Goal: Use online tool/utility: Utilize a website feature to perform a specific function

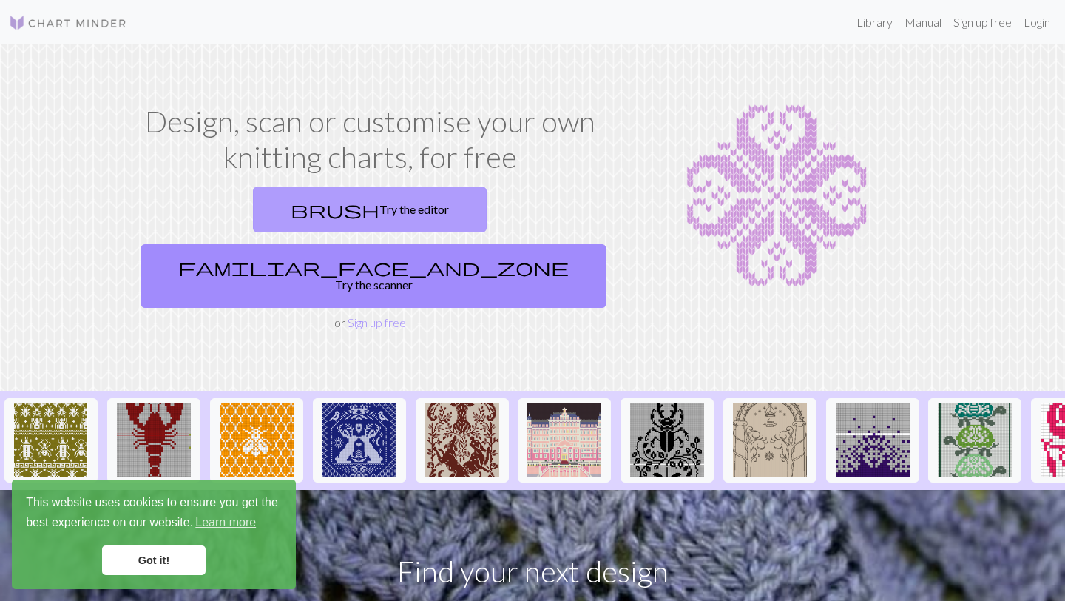
click at [274, 217] on link "brush Try the editor" at bounding box center [370, 209] width 234 height 46
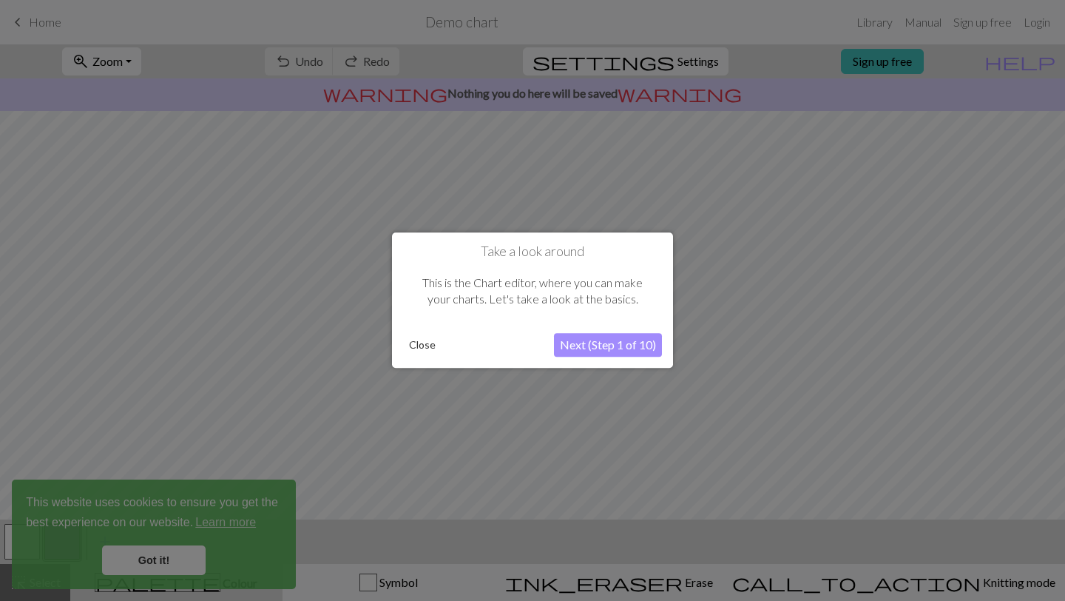
click at [408, 350] on button "Close" at bounding box center [422, 345] width 38 height 22
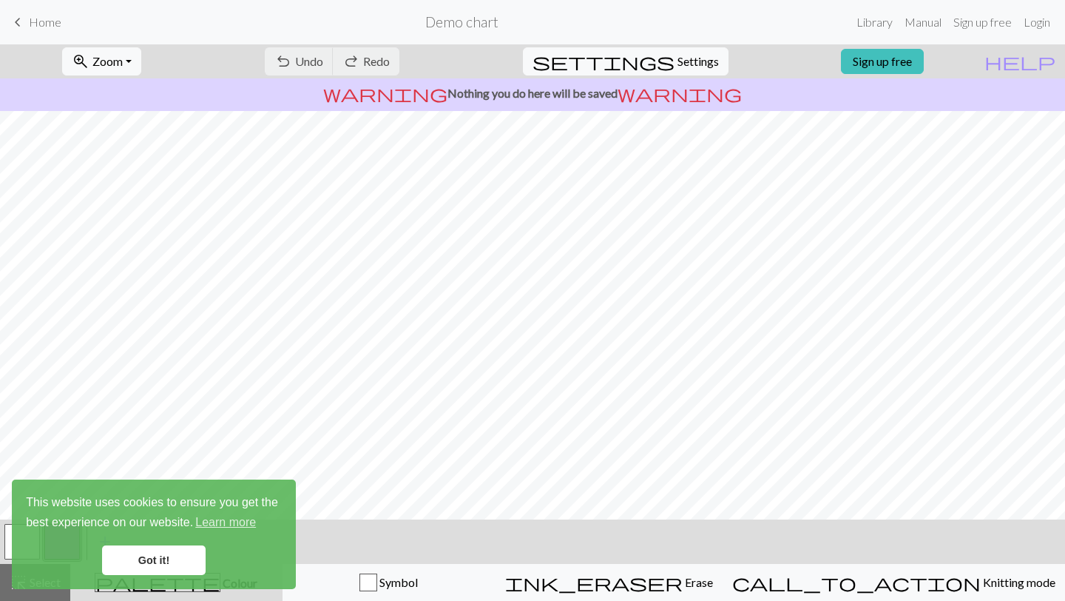
scroll to position [132, 0]
click at [677, 56] on span "Settings" at bounding box center [697, 62] width 41 height 18
select select "aran"
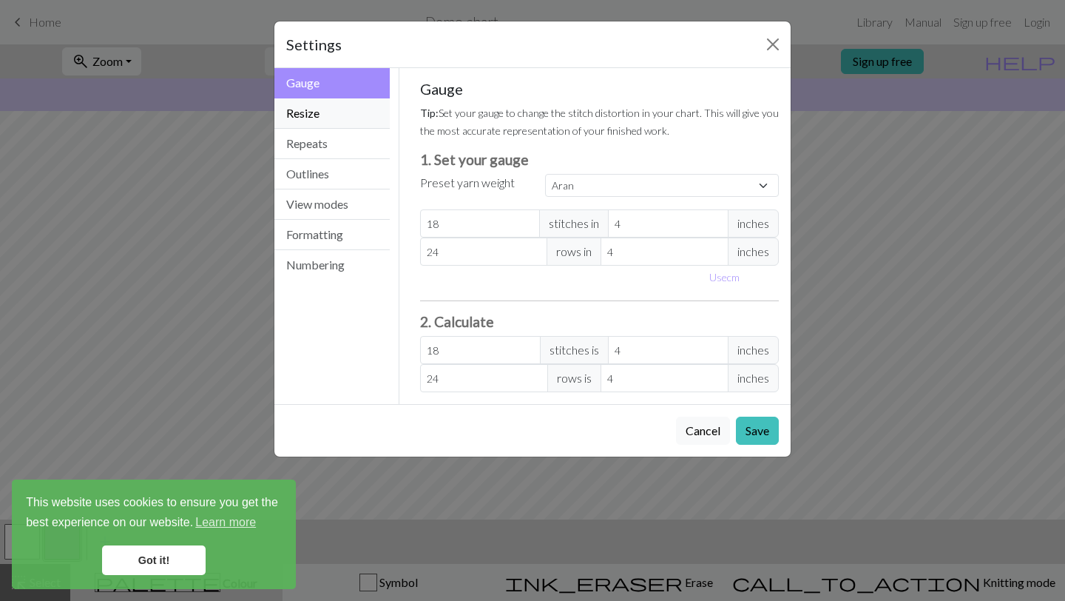
click at [353, 119] on button "Resize" at bounding box center [331, 113] width 115 height 30
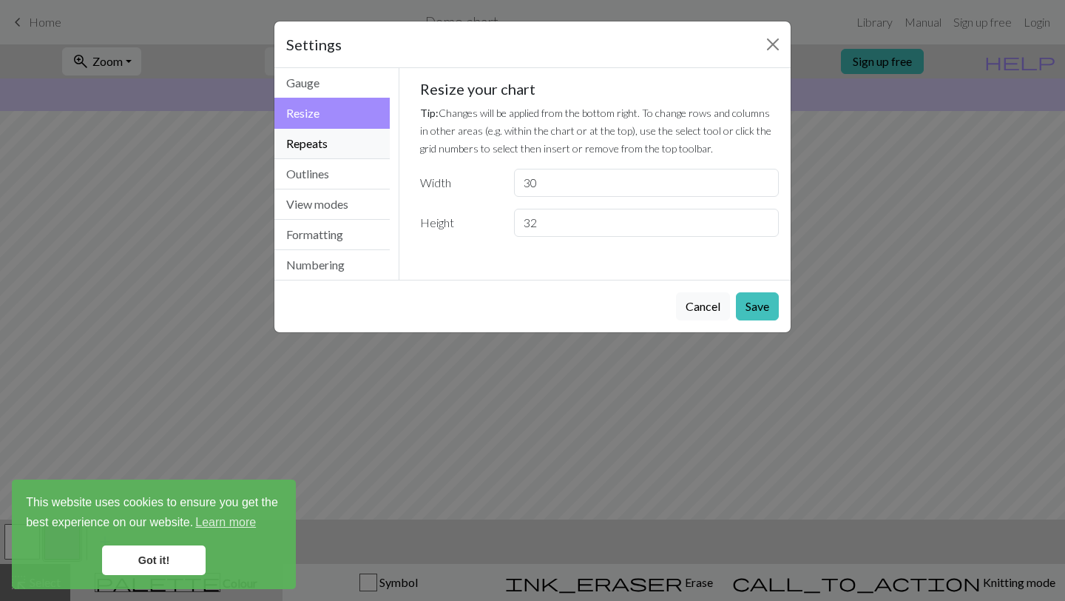
click at [341, 146] on button "Repeats" at bounding box center [331, 144] width 115 height 30
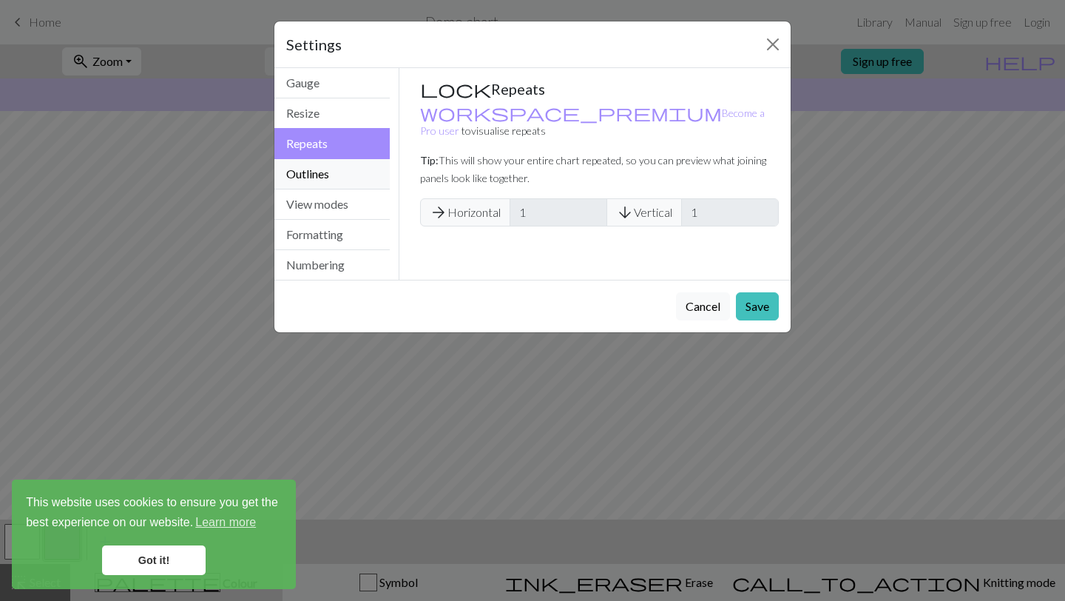
click at [338, 169] on button "Outlines" at bounding box center [331, 174] width 115 height 30
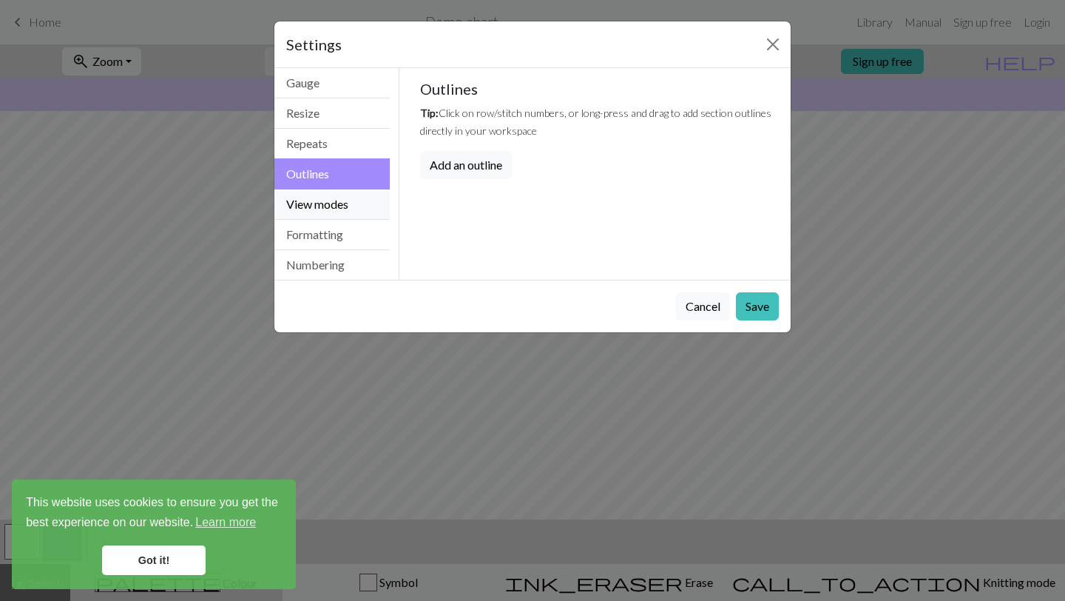
click at [335, 192] on button "View modes" at bounding box center [331, 204] width 115 height 30
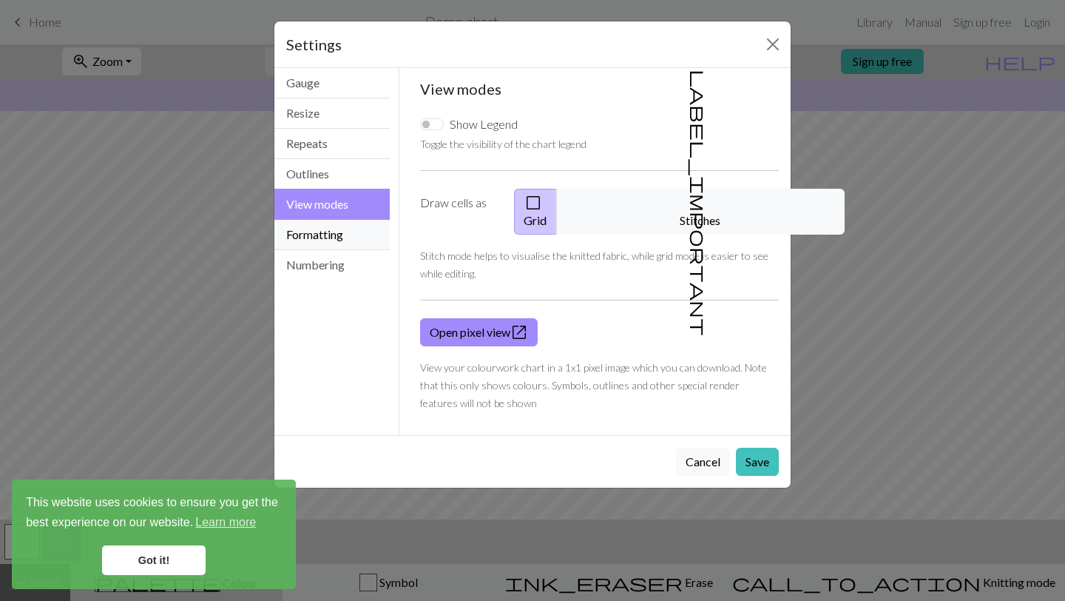
click at [332, 227] on button "Formatting" at bounding box center [331, 235] width 115 height 30
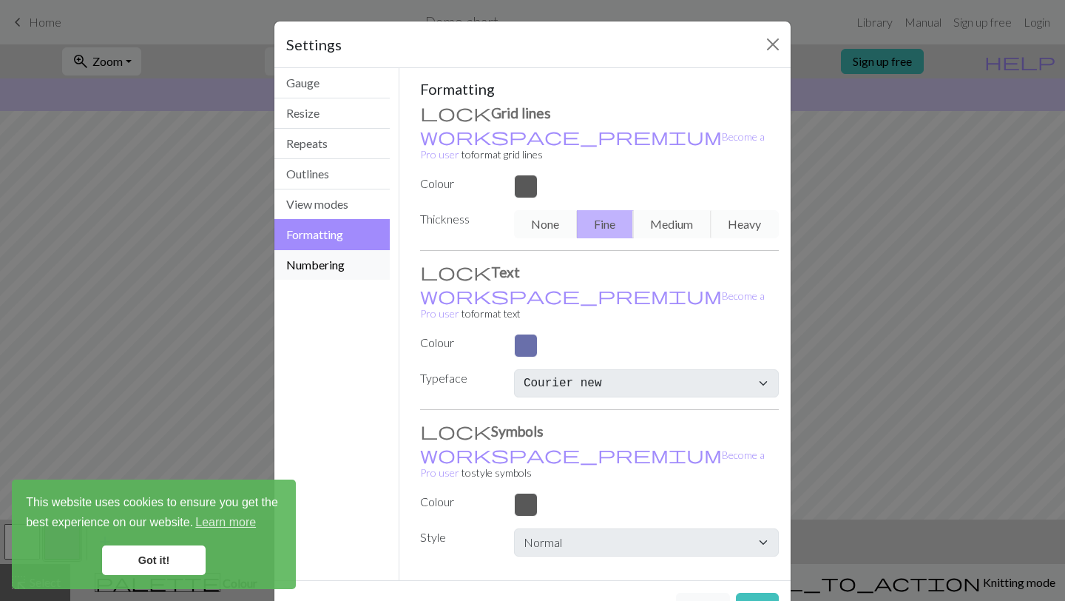
click at [331, 263] on button "Numbering" at bounding box center [331, 265] width 115 height 30
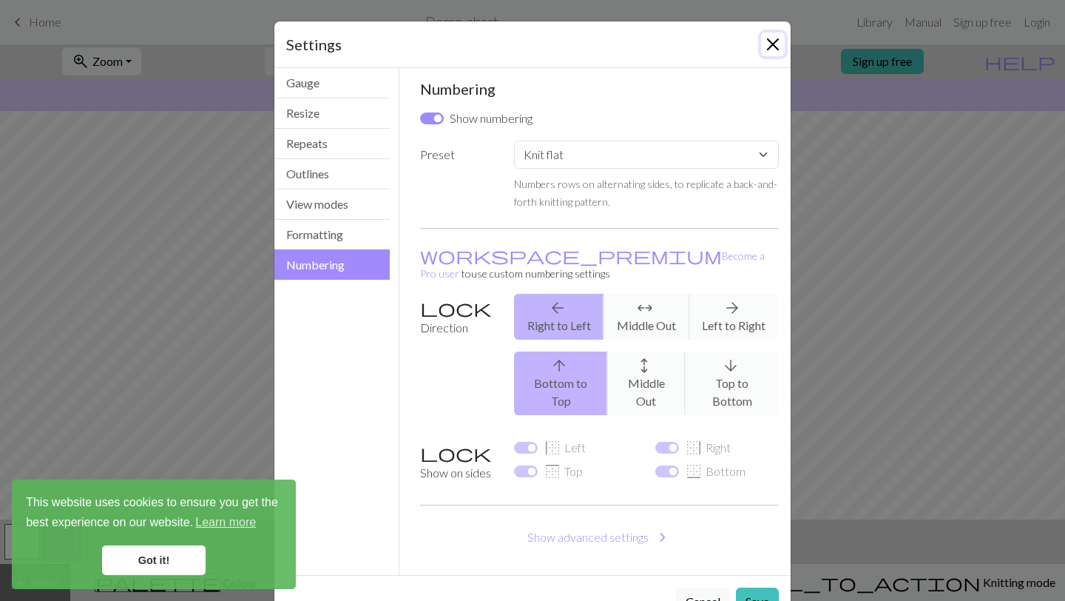
click at [772, 48] on button "Close" at bounding box center [773, 45] width 24 height 24
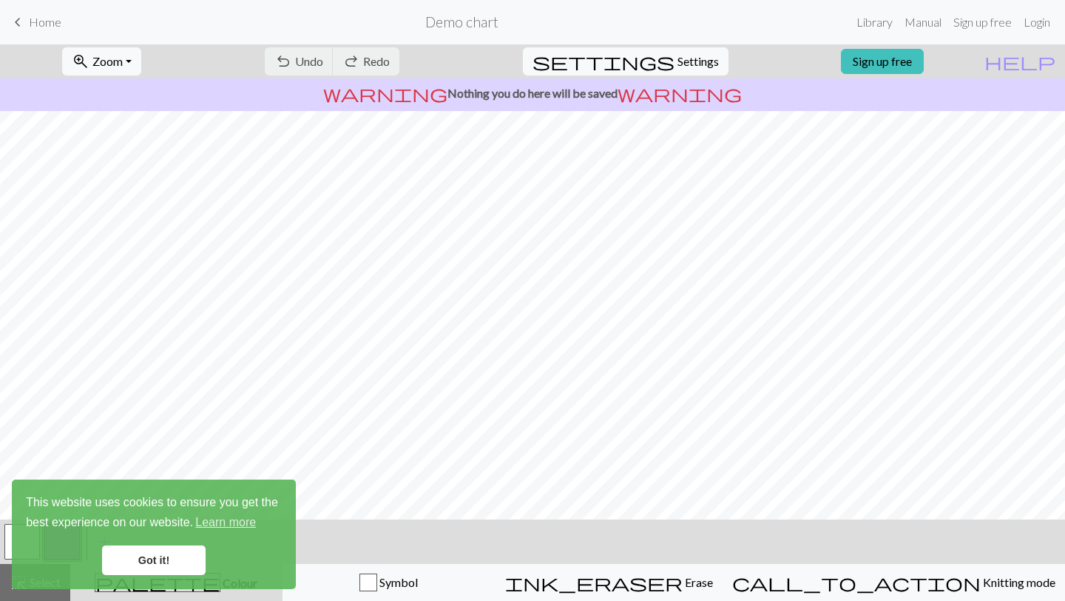
scroll to position [101, 0]
click at [162, 557] on link "Got it!" at bounding box center [154, 560] width 104 height 30
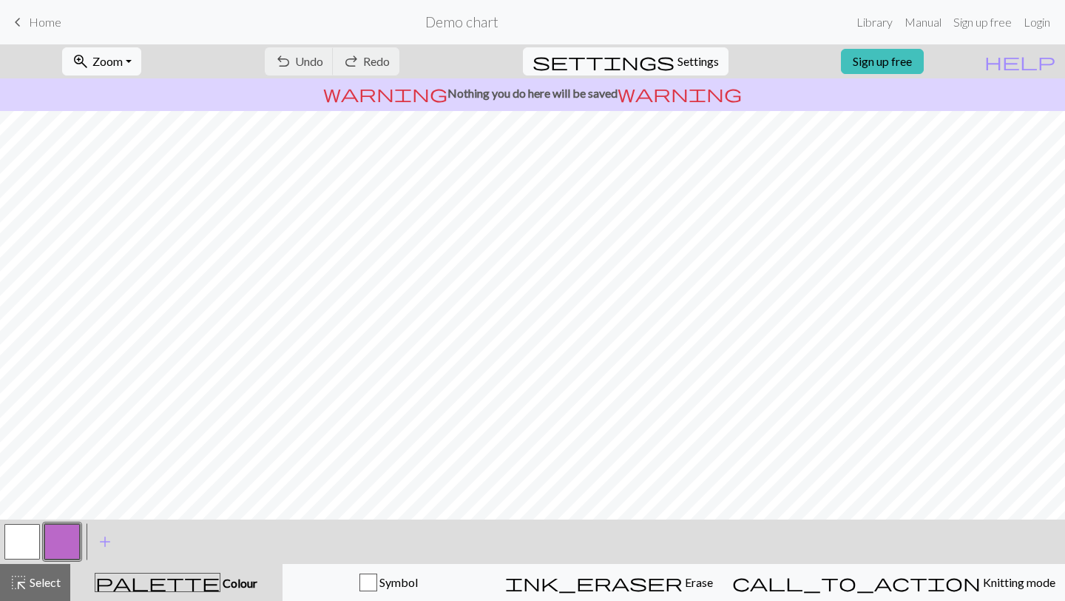
click at [13, 538] on button "button" at bounding box center [21, 541] width 35 height 35
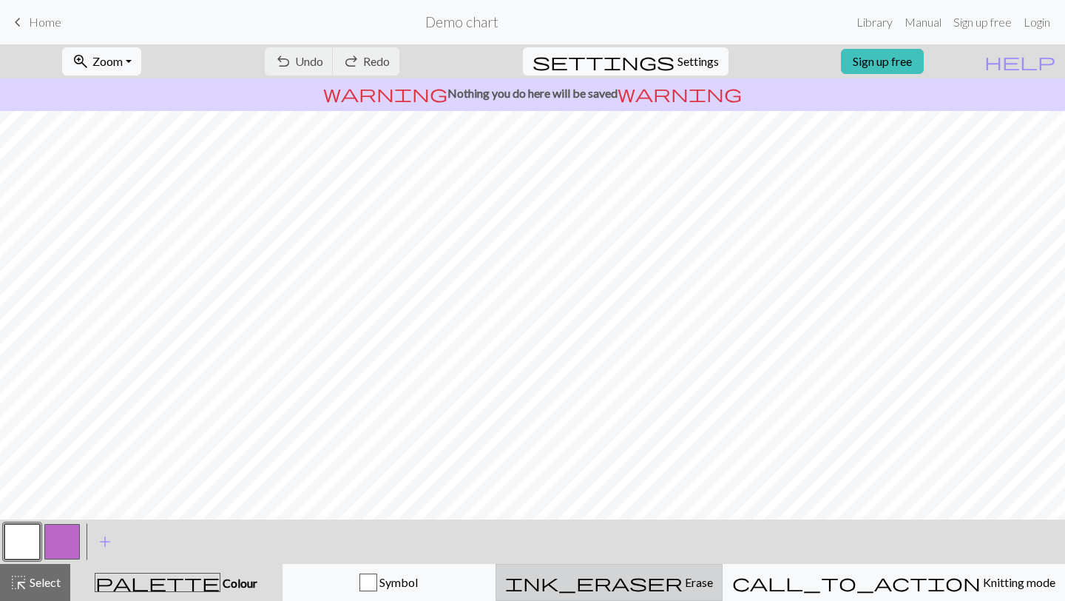
click at [694, 586] on span "Erase" at bounding box center [698, 582] width 30 height 14
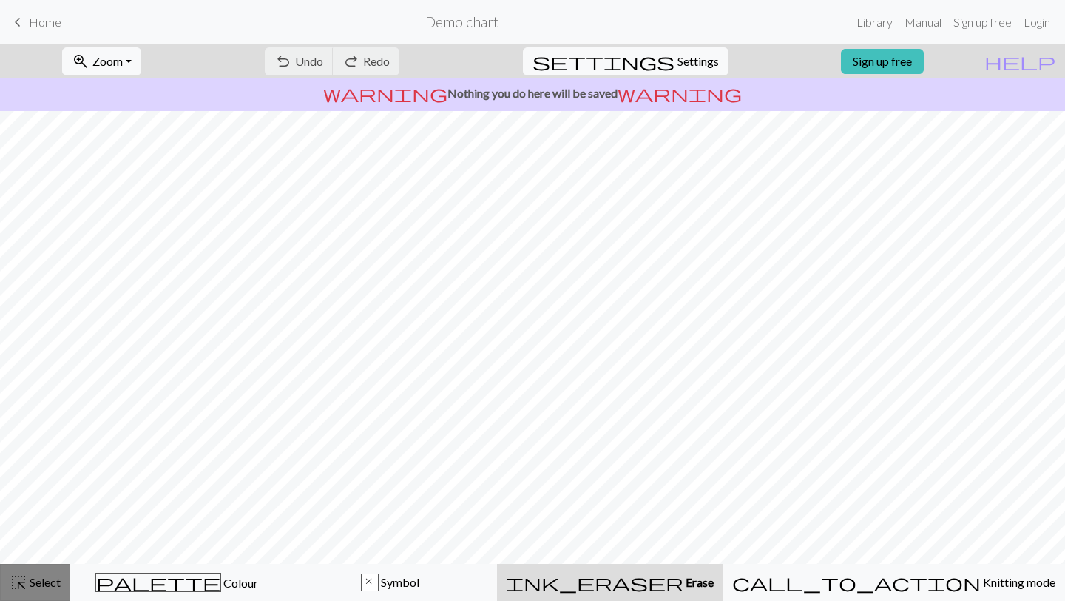
click at [47, 583] on span "Select" at bounding box center [43, 582] width 33 height 14
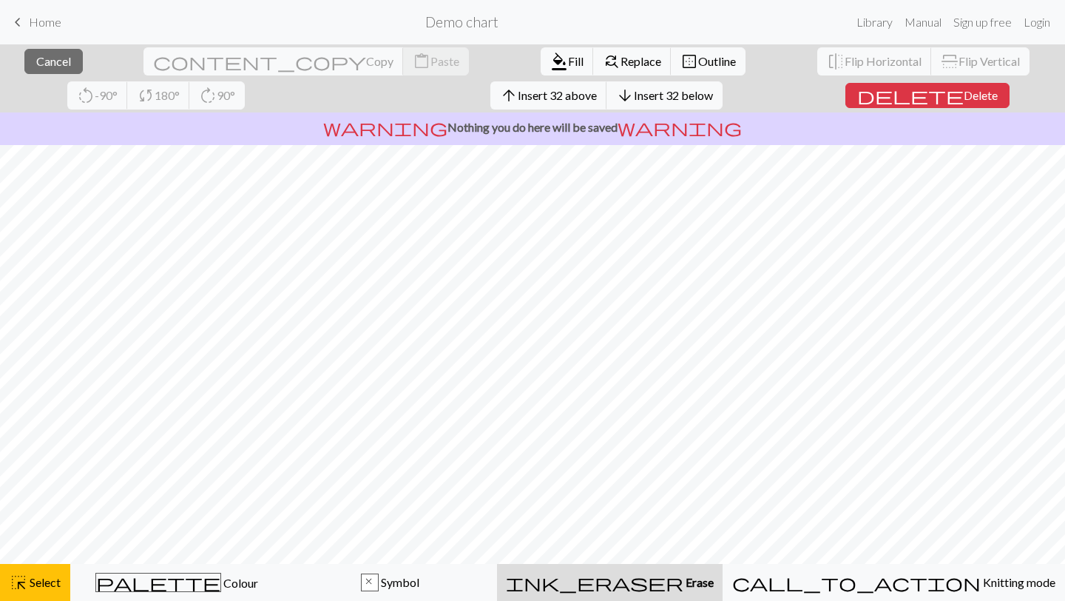
click at [683, 581] on span "ink_eraser" at bounding box center [594, 582] width 177 height 21
click at [857, 91] on span "delete" at bounding box center [910, 95] width 106 height 21
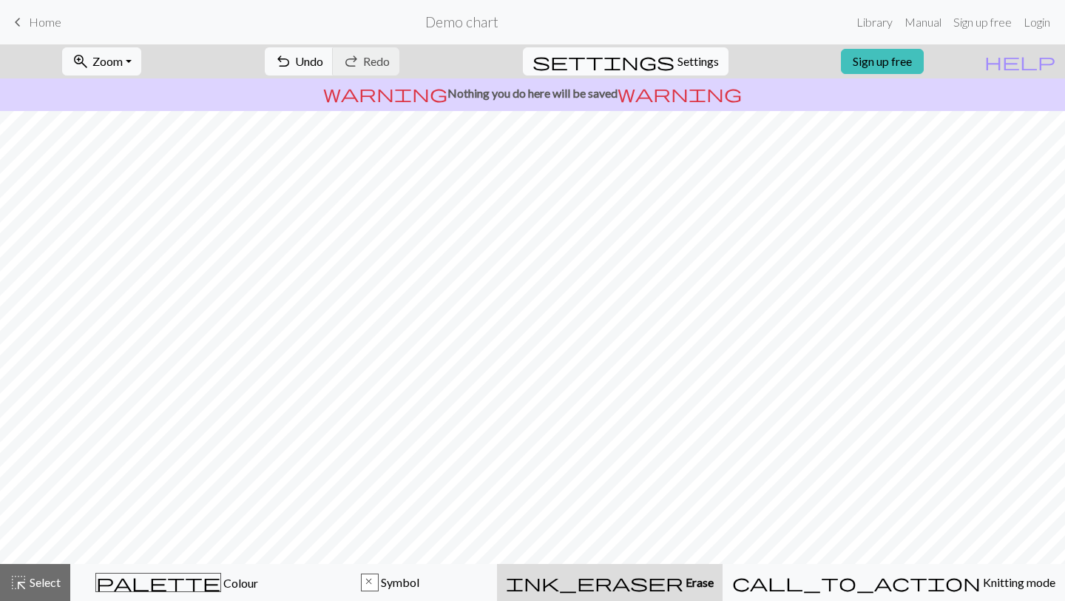
click at [677, 58] on span "Settings" at bounding box center [697, 62] width 41 height 18
select select "aran"
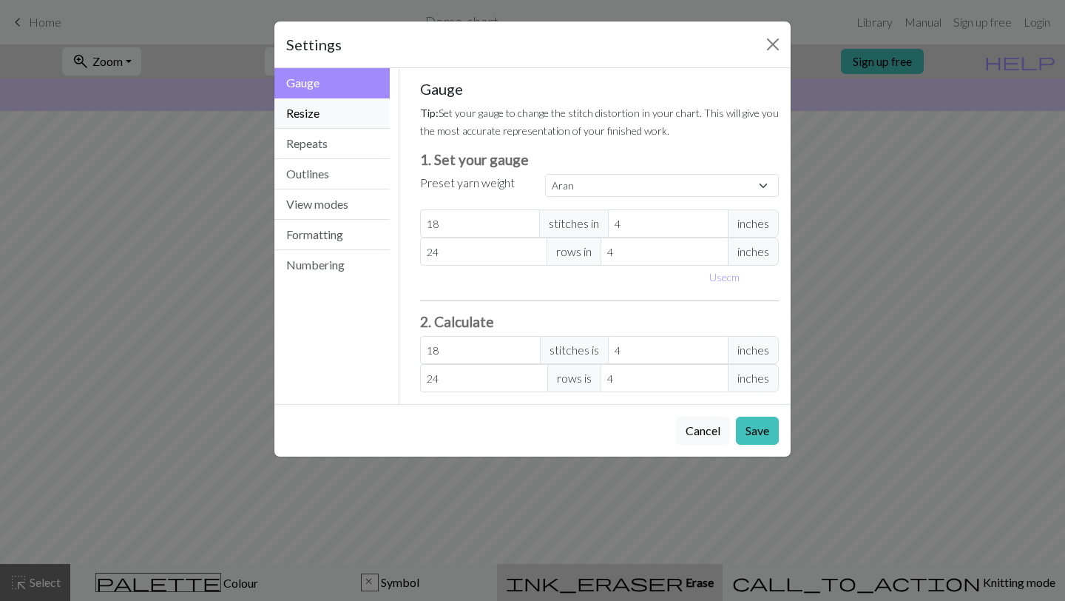
click at [336, 109] on button "Resize" at bounding box center [331, 113] width 115 height 30
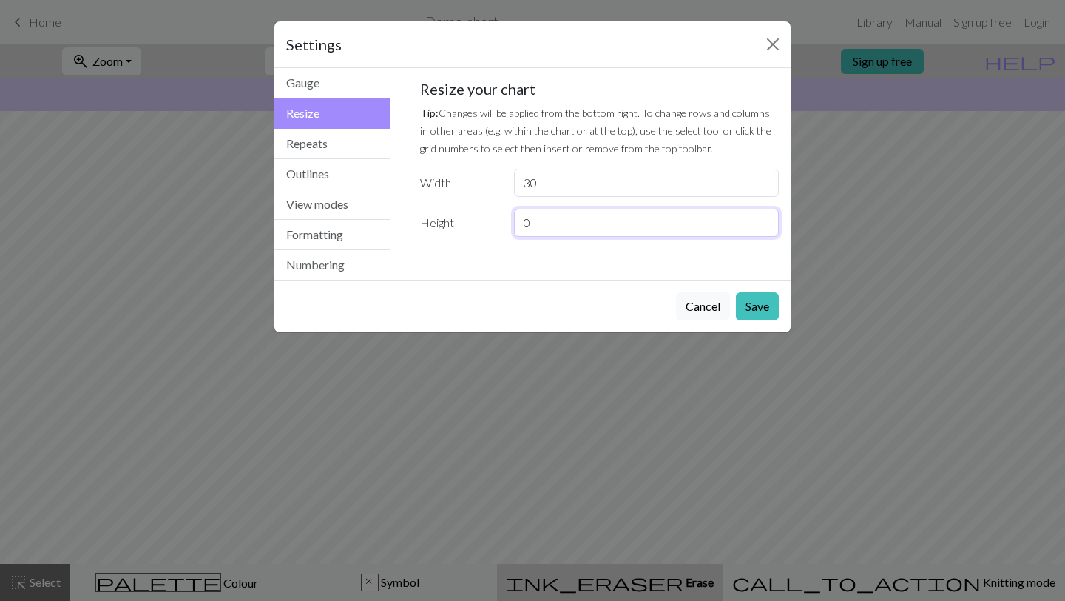
click at [569, 231] on input "0" at bounding box center [646, 223] width 265 height 28
click at [552, 177] on input "30" at bounding box center [646, 183] width 265 height 28
type input "3"
type input "12"
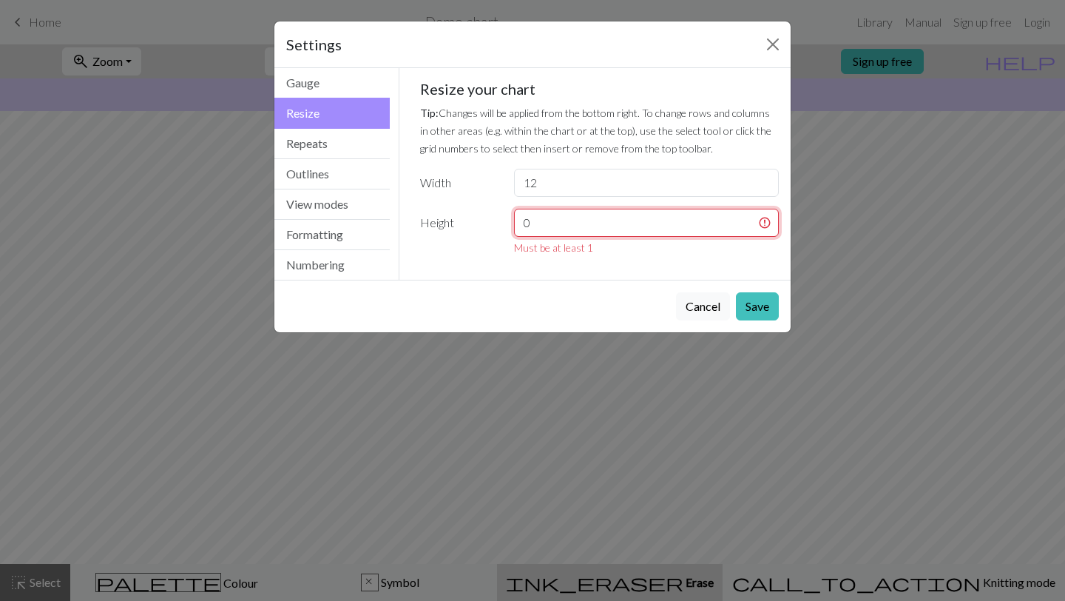
click at [557, 229] on input "0" at bounding box center [646, 223] width 265 height 28
type input "30"
click at [747, 300] on button "Save" at bounding box center [757, 306] width 43 height 28
click at [758, 305] on button "Save" at bounding box center [757, 306] width 43 height 28
click at [763, 305] on button "Save" at bounding box center [757, 306] width 43 height 28
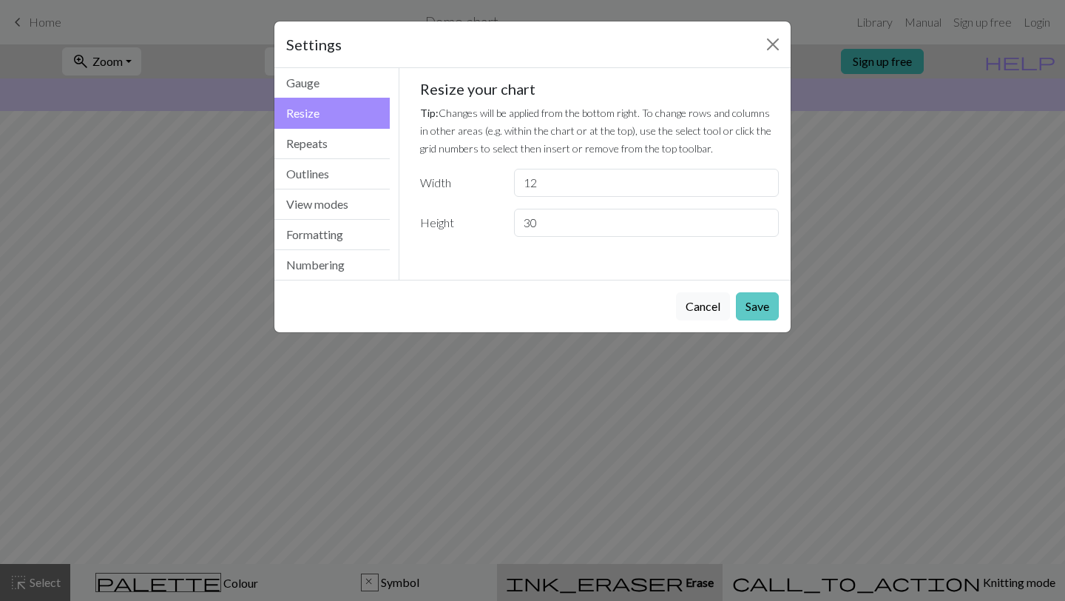
click at [763, 305] on button "Save" at bounding box center [757, 306] width 43 height 28
click at [774, 44] on button "Close" at bounding box center [773, 45] width 24 height 24
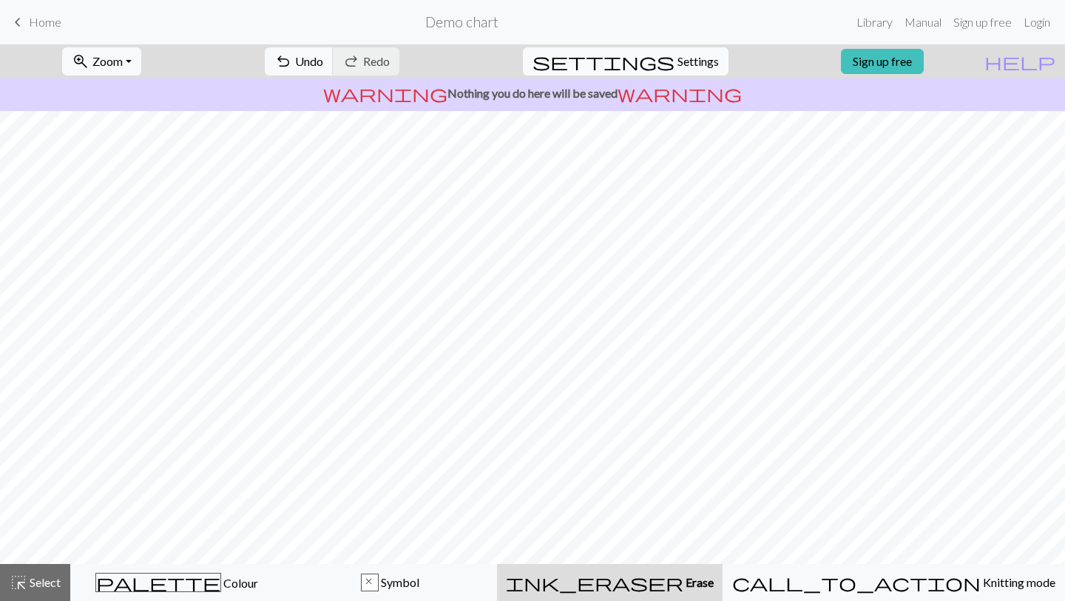
click at [677, 64] on span "Settings" at bounding box center [697, 62] width 41 height 18
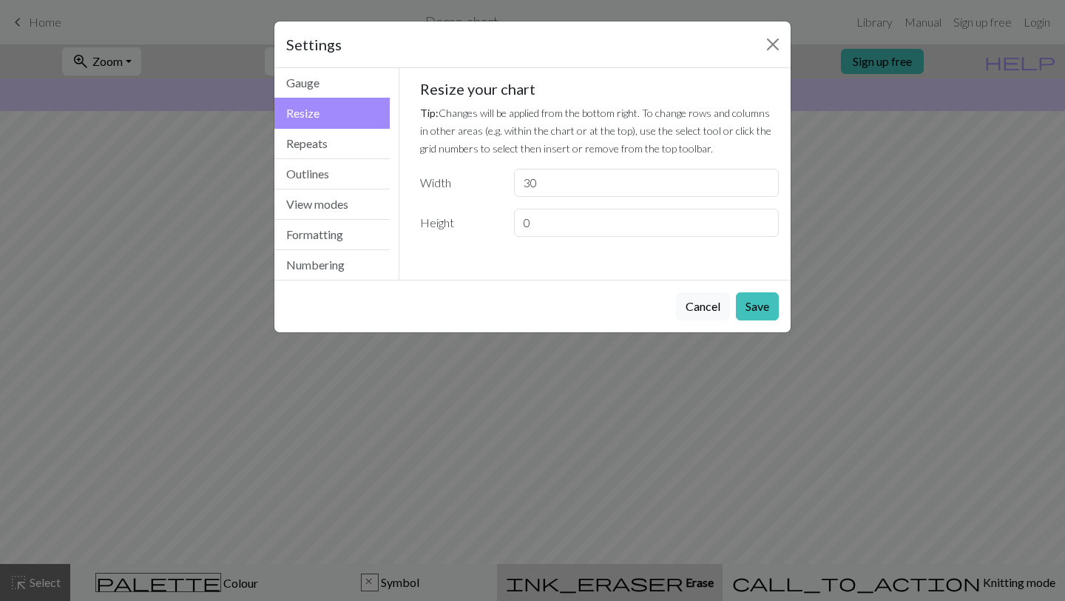
click at [607, 237] on div "Gauge Tip: Set your gauge to change the stitch distortion in your chart. This w…" at bounding box center [599, 164] width 383 height 192
click at [561, 189] on input "30" at bounding box center [646, 183] width 265 height 28
type input "12"
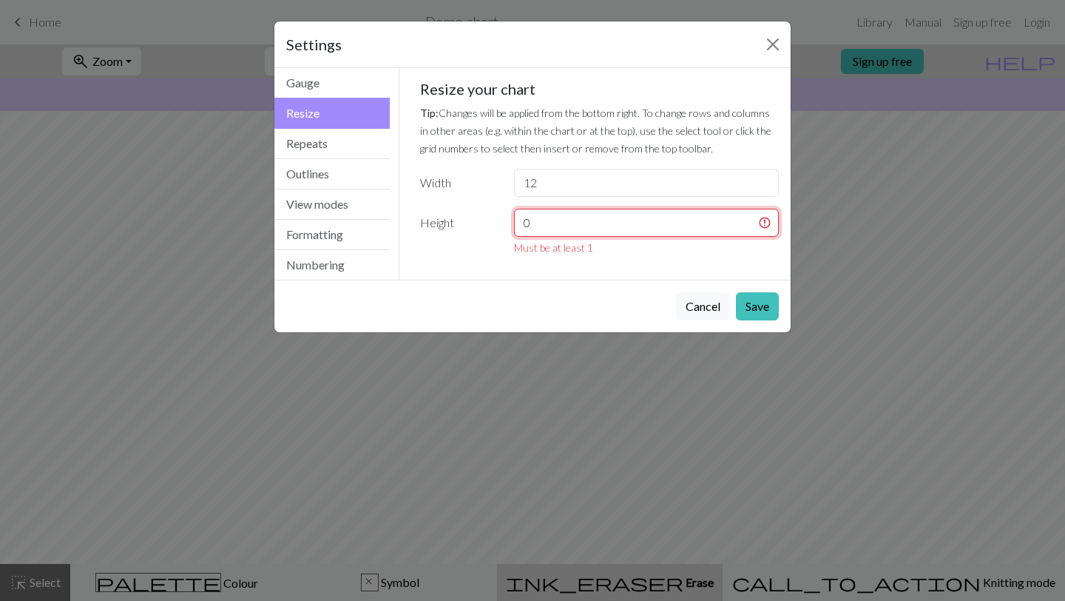
click at [592, 226] on input "0" at bounding box center [646, 223] width 265 height 28
click at [748, 217] on input "1" at bounding box center [646, 223] width 265 height 28
type input "2"
click at [765, 217] on input "2" at bounding box center [646, 223] width 265 height 28
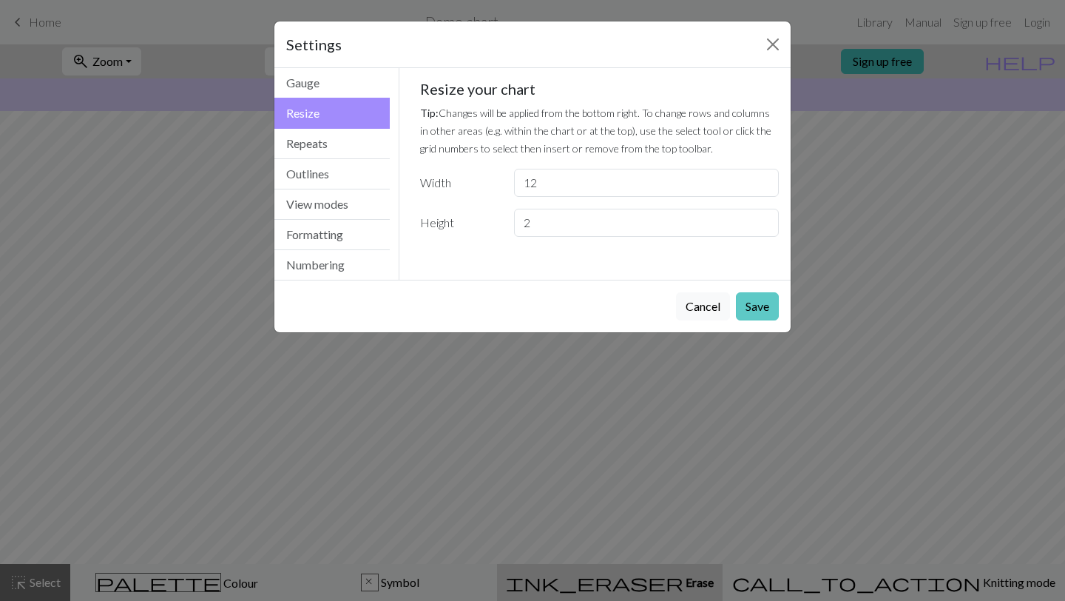
click at [754, 305] on button "Save" at bounding box center [757, 306] width 43 height 28
